Goal: Obtain resource: Obtain resource

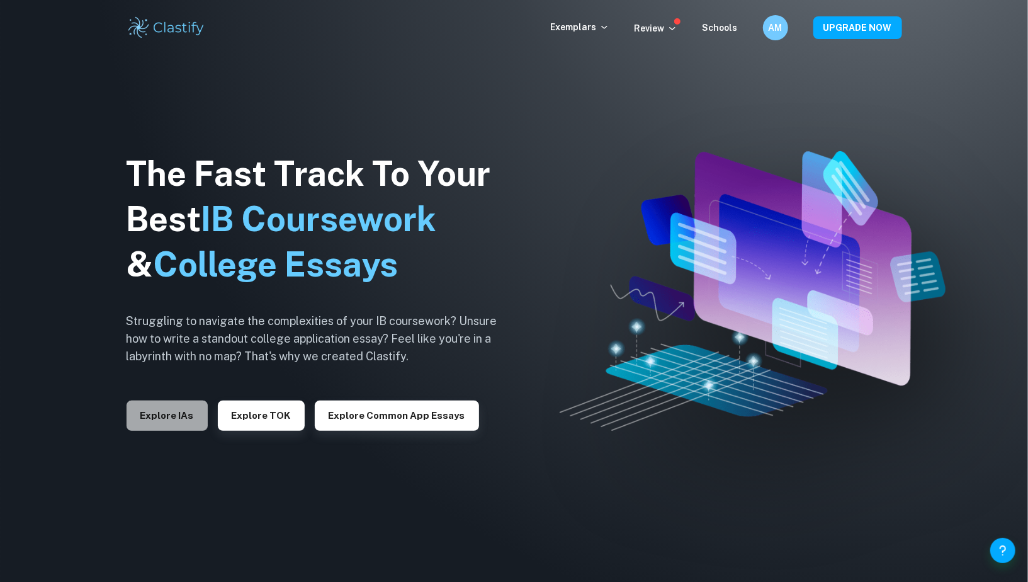
click at [157, 424] on button "Explore IAs" at bounding box center [167, 415] width 81 height 30
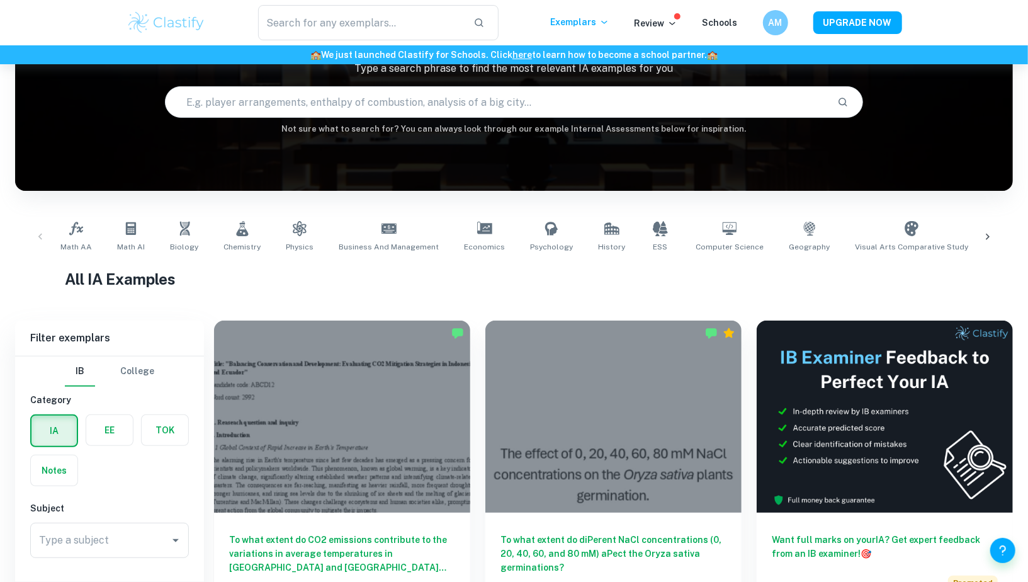
scroll to position [170, 0]
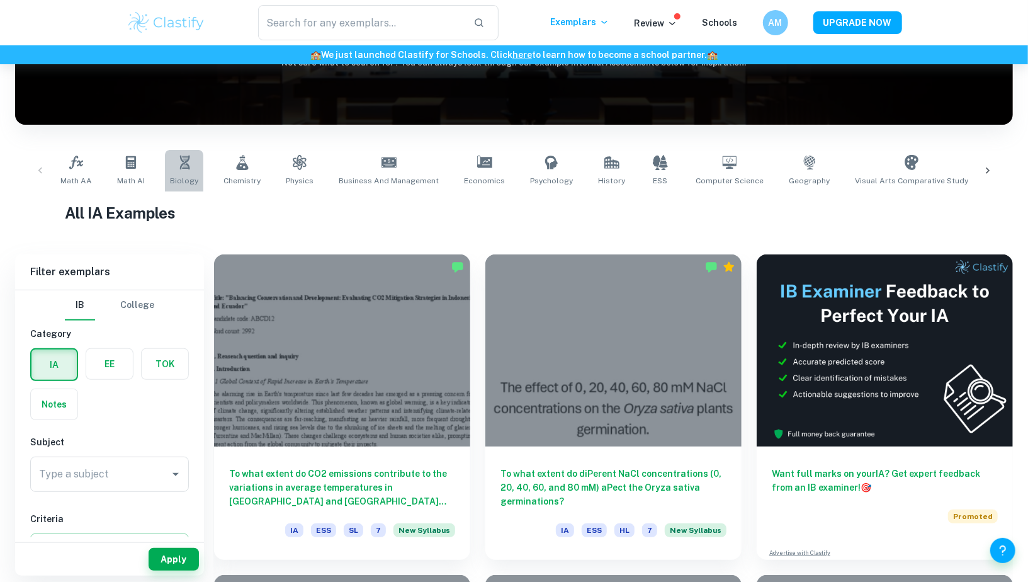
click at [196, 179] on link "Biology" at bounding box center [184, 171] width 38 height 42
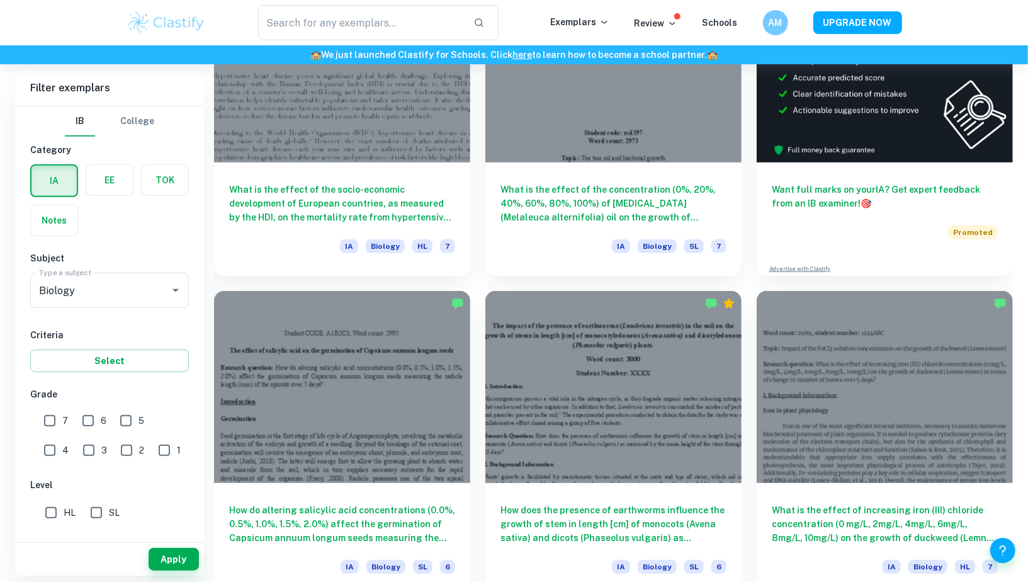
scroll to position [3879, 0]
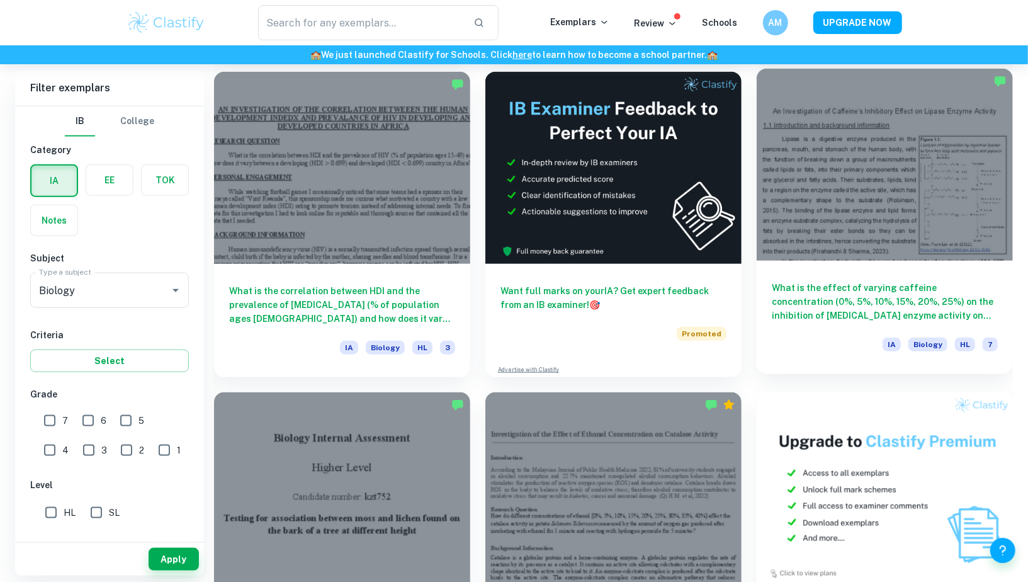
click at [823, 301] on h6 "What is the effect of varying caffeine concentration (0%, 5%, 10%, 15%, 20%, 25…" at bounding box center [885, 302] width 226 height 42
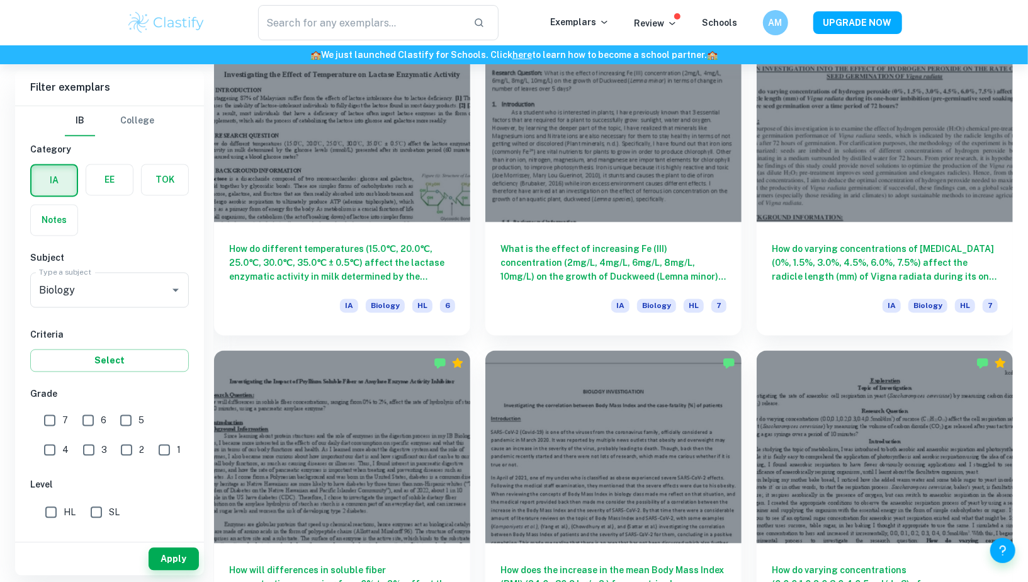
scroll to position [5175, 0]
